Goal: Information Seeking & Learning: Find specific fact

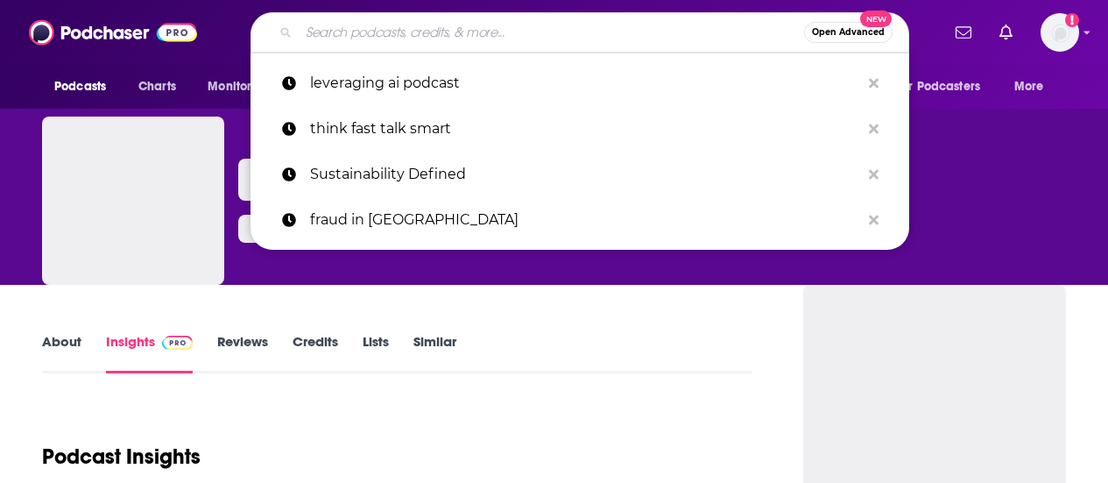
click at [338, 31] on input "Search podcasts, credits, & more..." at bounding box center [552, 32] width 506 height 28
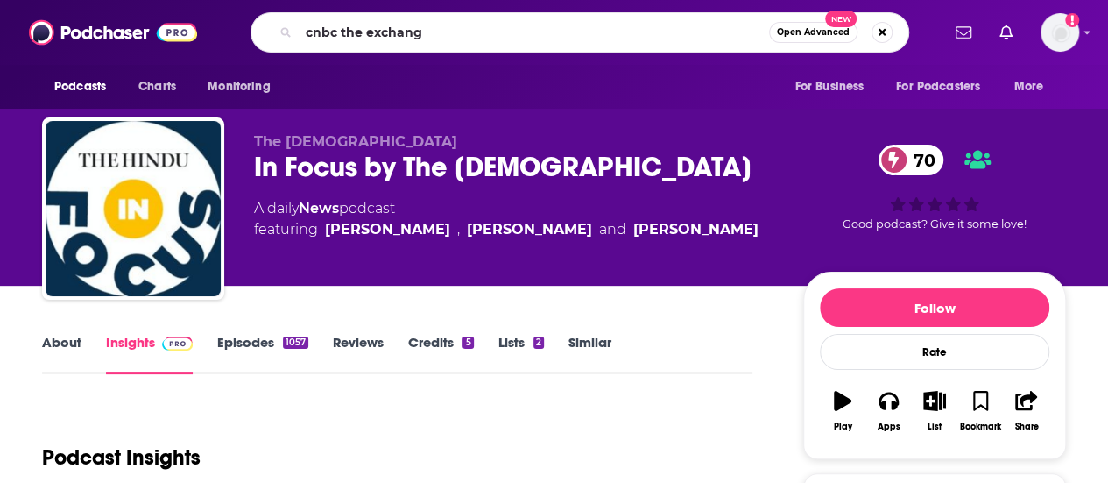
type input "cnbc the exchange"
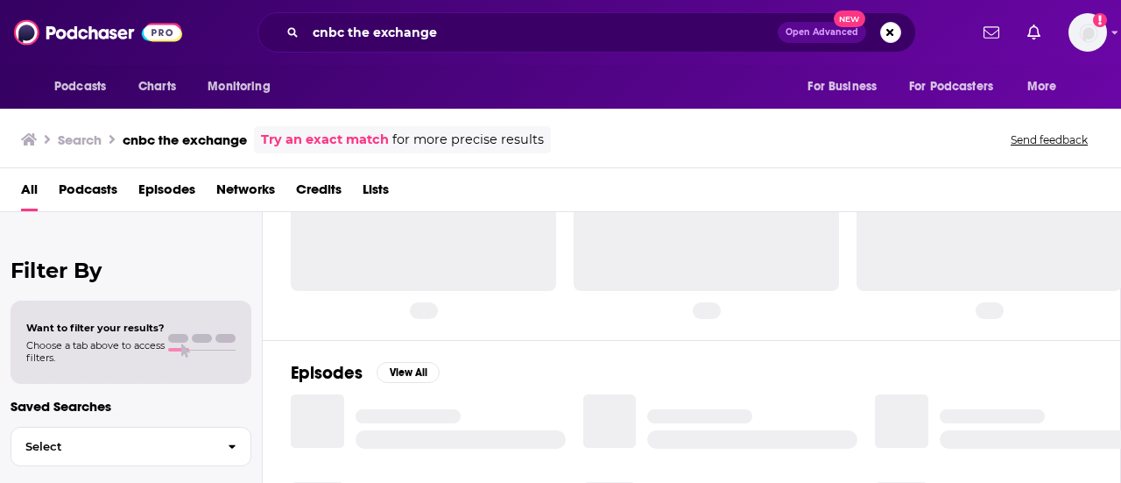
scroll to position [79, 0]
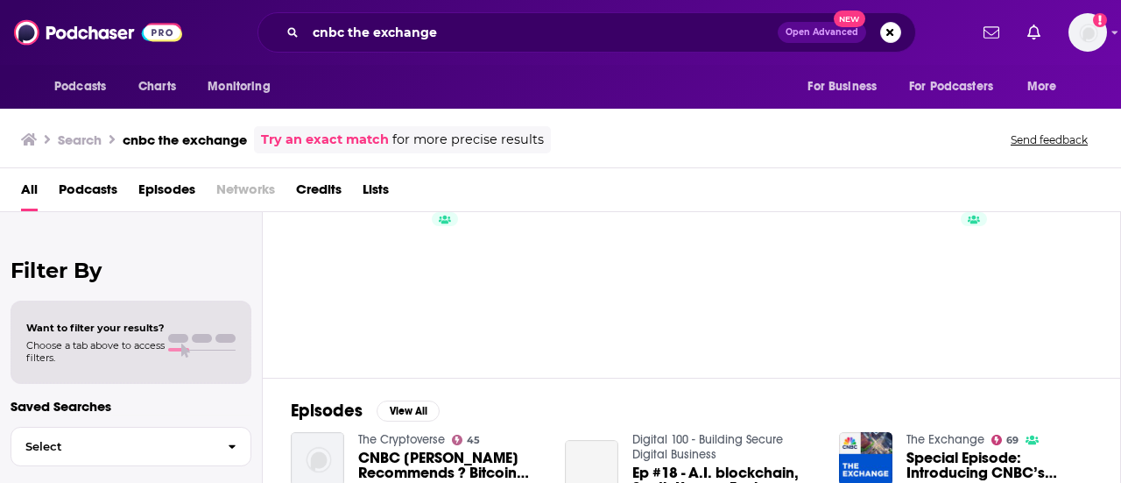
click at [165, 181] on span "Episodes" at bounding box center [166, 193] width 57 height 36
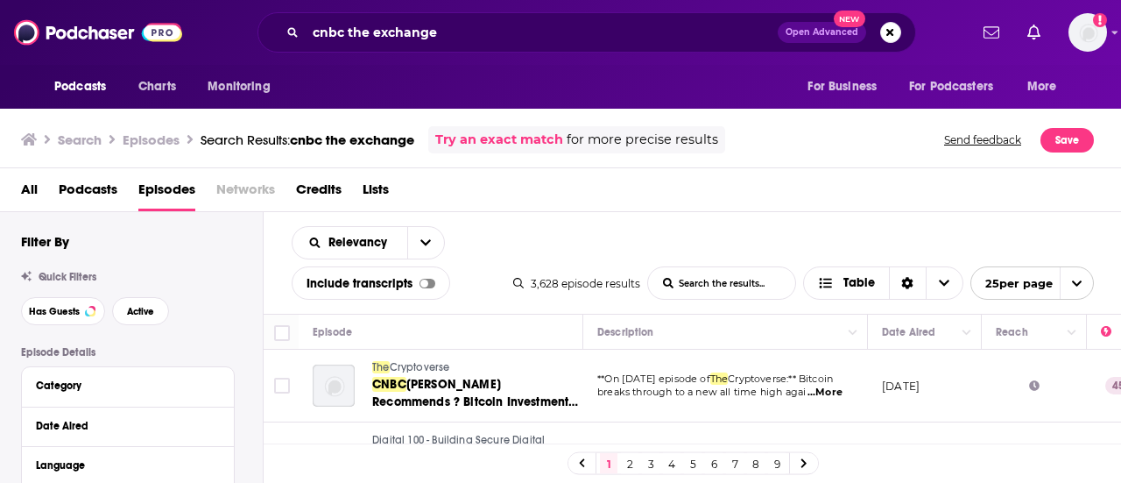
click at [28, 187] on span "All" at bounding box center [29, 193] width 17 height 36
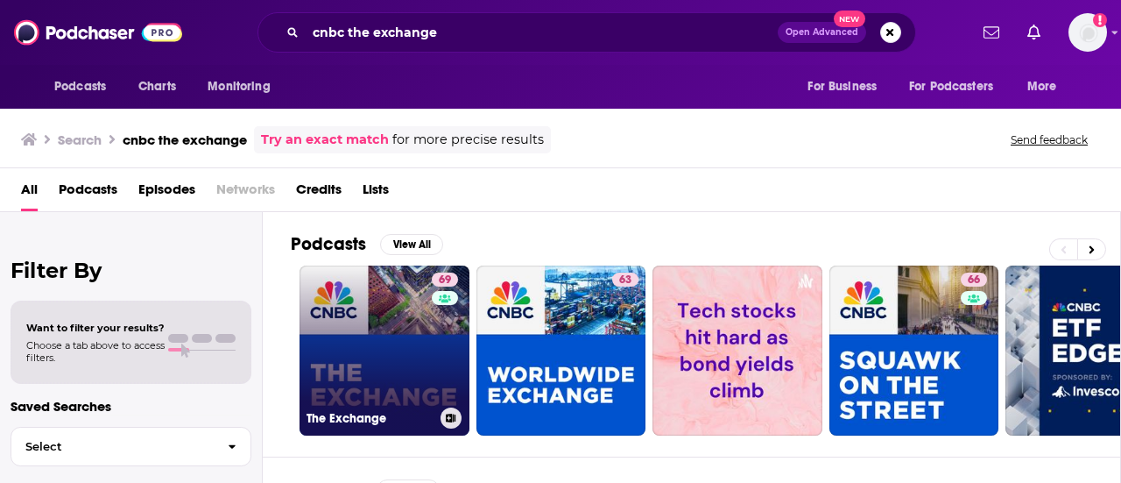
click at [377, 337] on link "69 The Exchange" at bounding box center [385, 350] width 170 height 170
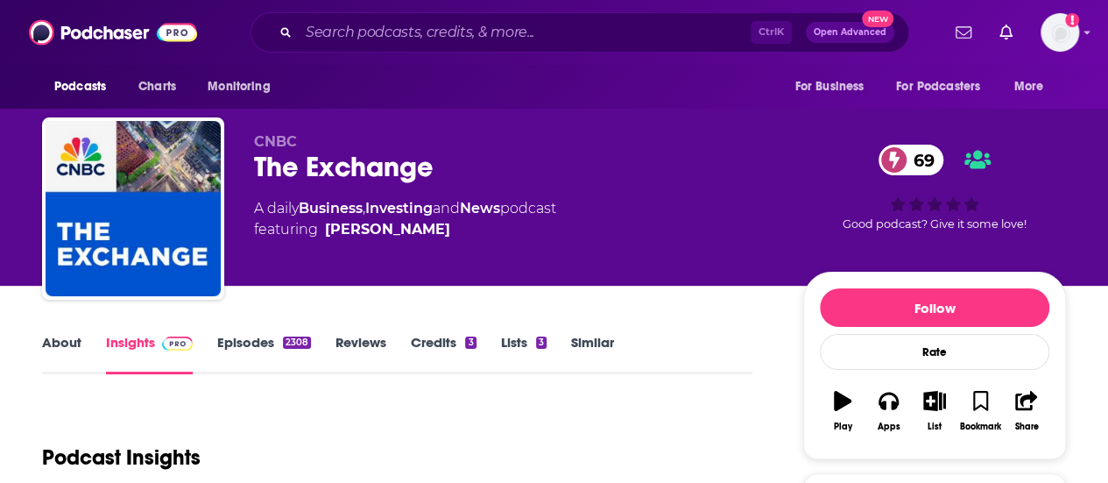
click at [244, 345] on link "Episodes 2308" at bounding box center [264, 354] width 94 height 40
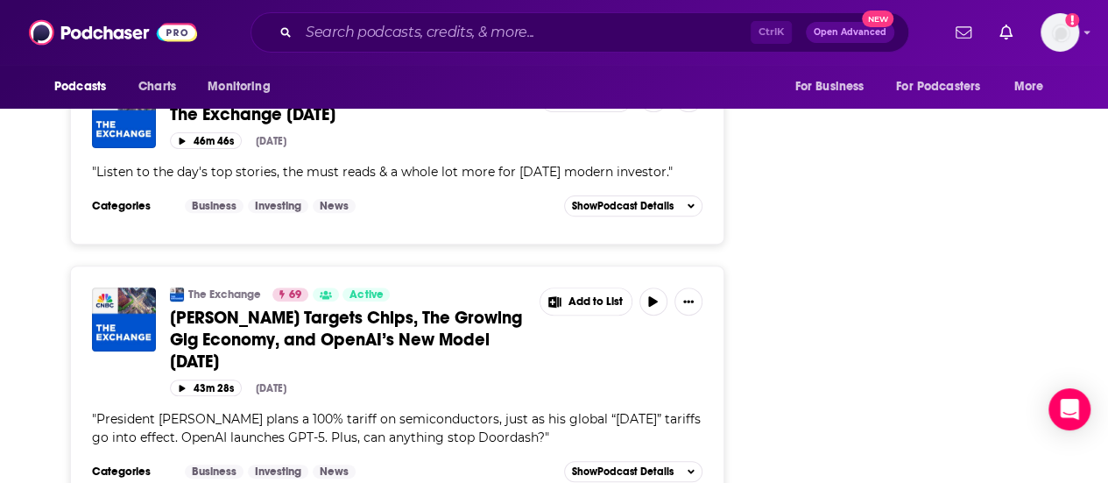
scroll to position [3531, 0]
